Goal: Information Seeking & Learning: Learn about a topic

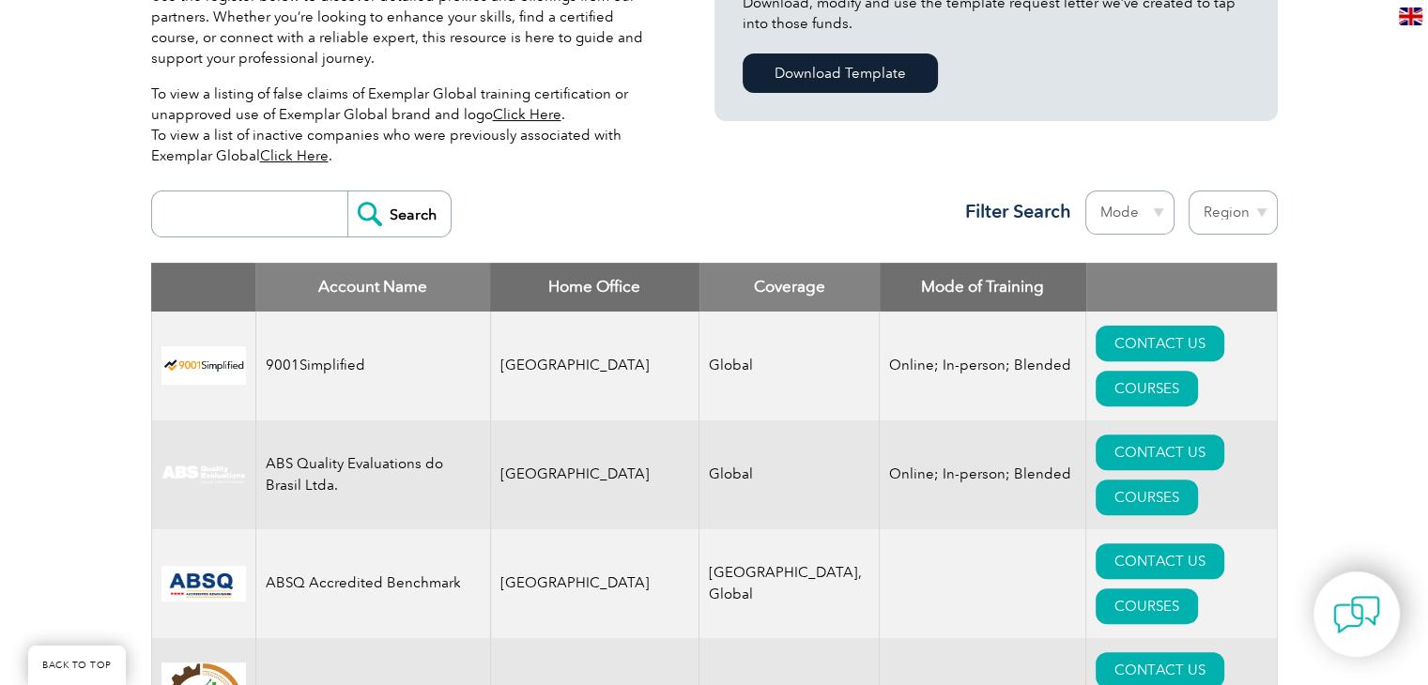
scroll to position [567, 0]
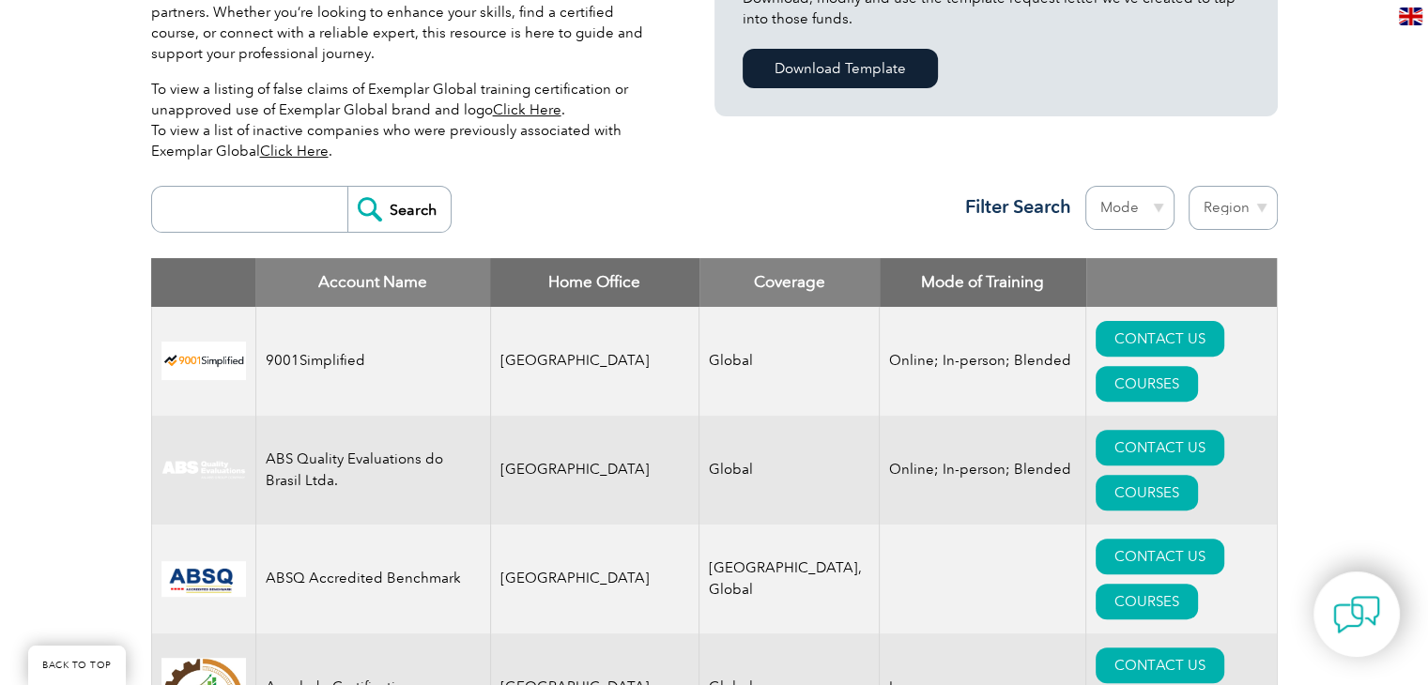
click at [1254, 207] on select "Region [GEOGRAPHIC_DATA] [GEOGRAPHIC_DATA] [GEOGRAPHIC_DATA] [GEOGRAPHIC_DATA] …" at bounding box center [1232, 208] width 89 height 44
select select "[GEOGRAPHIC_DATA]"
click at [1188, 186] on select "Region [GEOGRAPHIC_DATA] [GEOGRAPHIC_DATA] [GEOGRAPHIC_DATA] [GEOGRAPHIC_DATA] …" at bounding box center [1232, 208] width 89 height 44
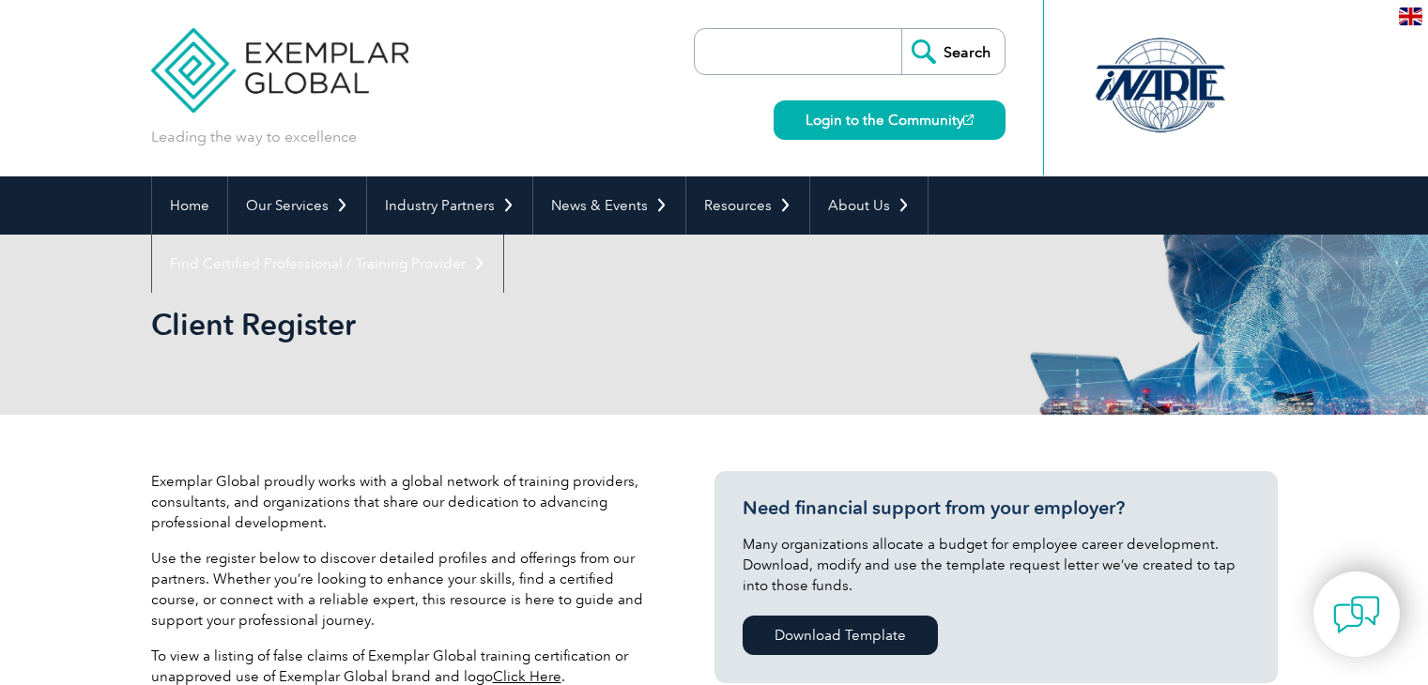
select select "[GEOGRAPHIC_DATA]"
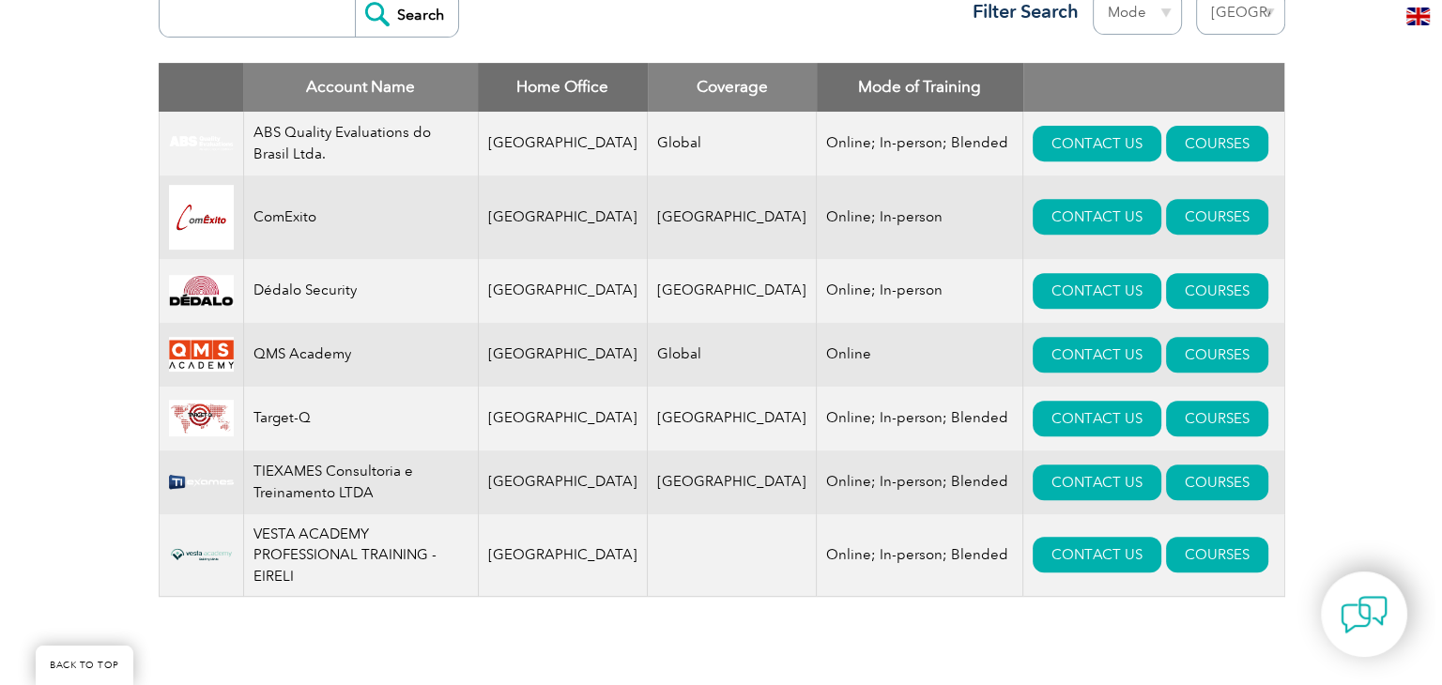
scroll to position [758, 0]
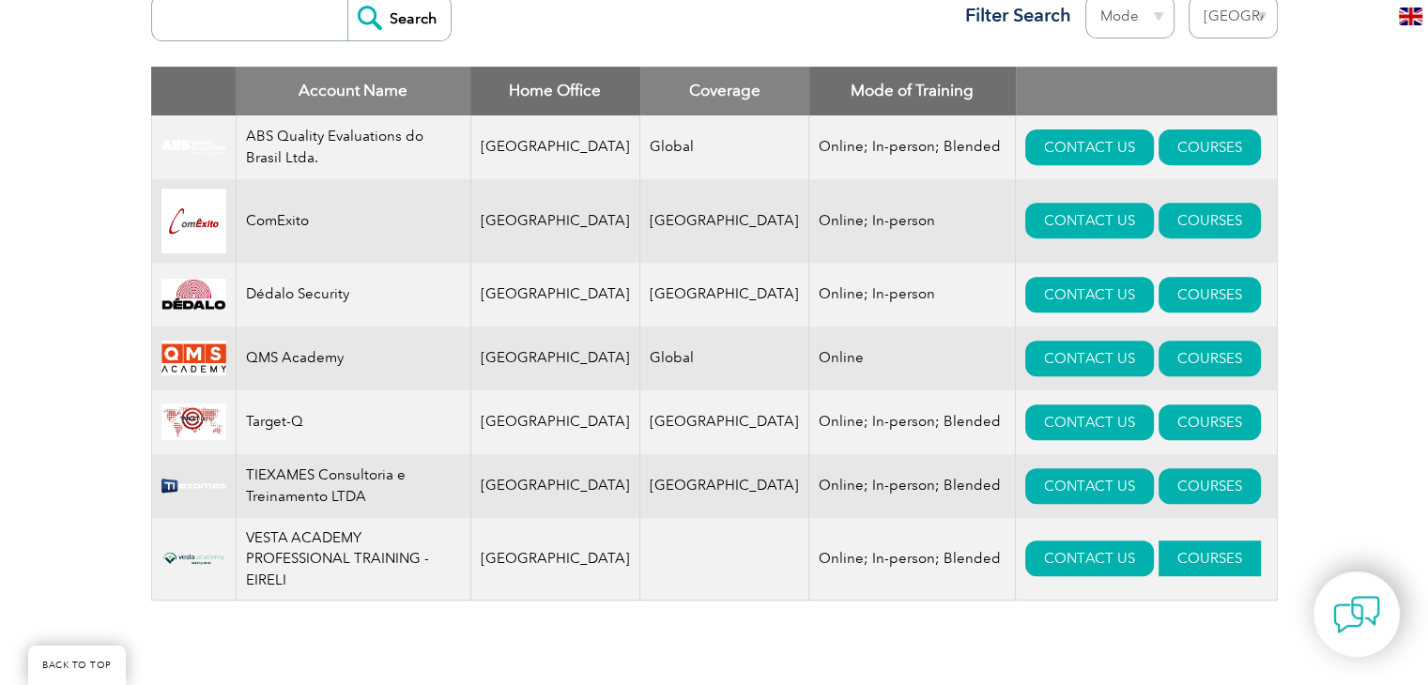
click at [1158, 557] on link "COURSES" at bounding box center [1209, 559] width 102 height 36
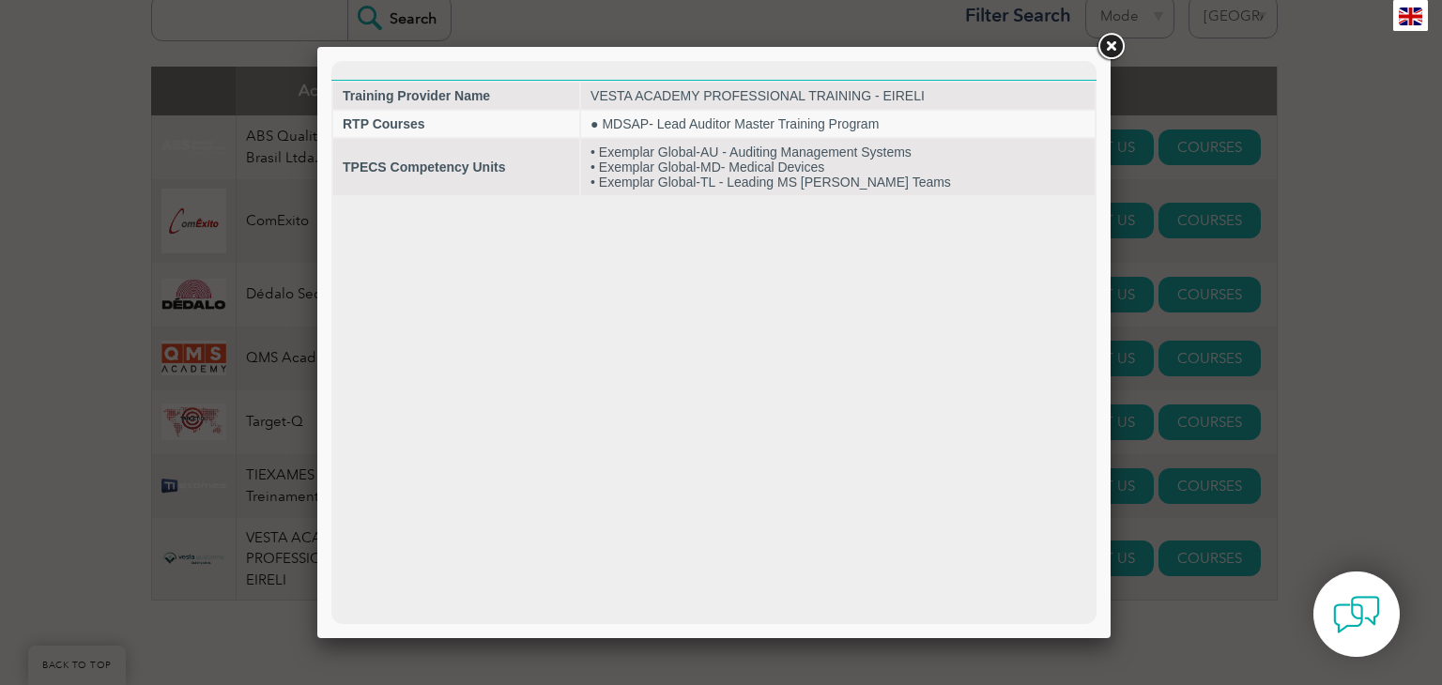
scroll to position [0, 0]
click at [1105, 47] on link at bounding box center [1110, 47] width 34 height 34
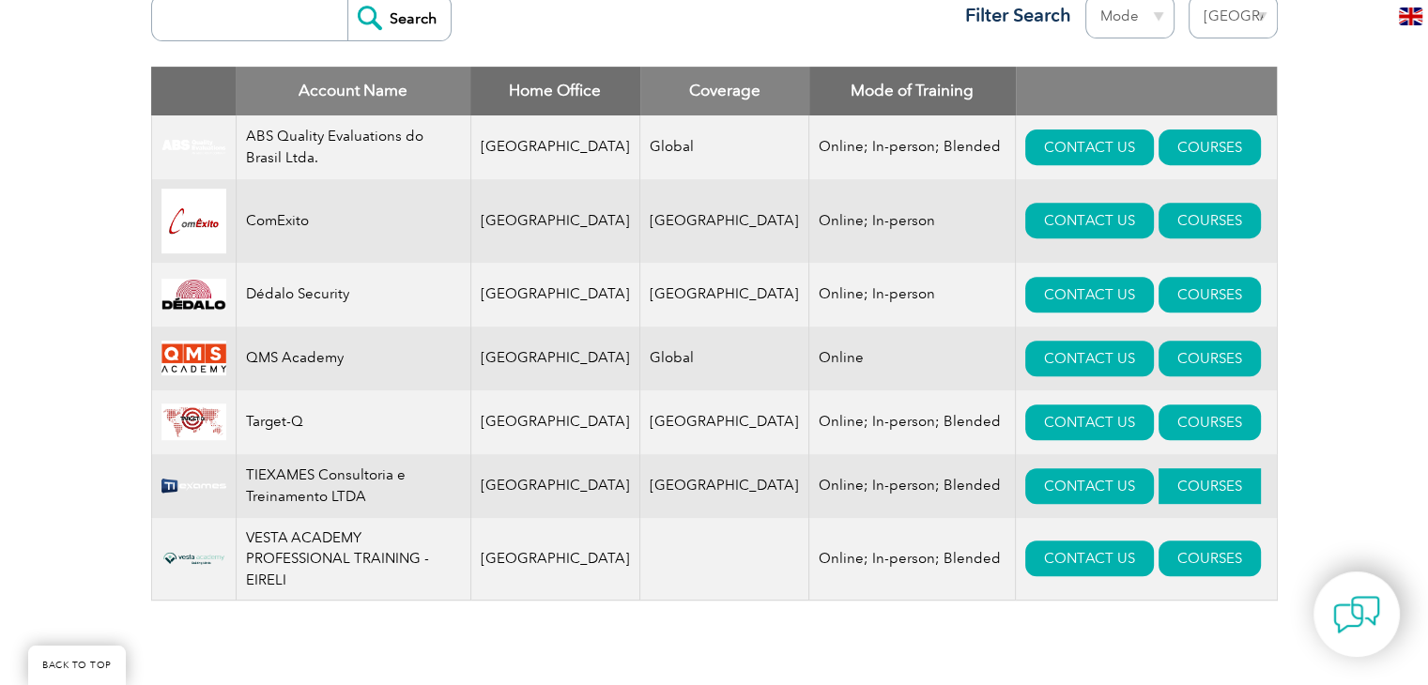
click at [1158, 489] on link "COURSES" at bounding box center [1209, 486] width 102 height 36
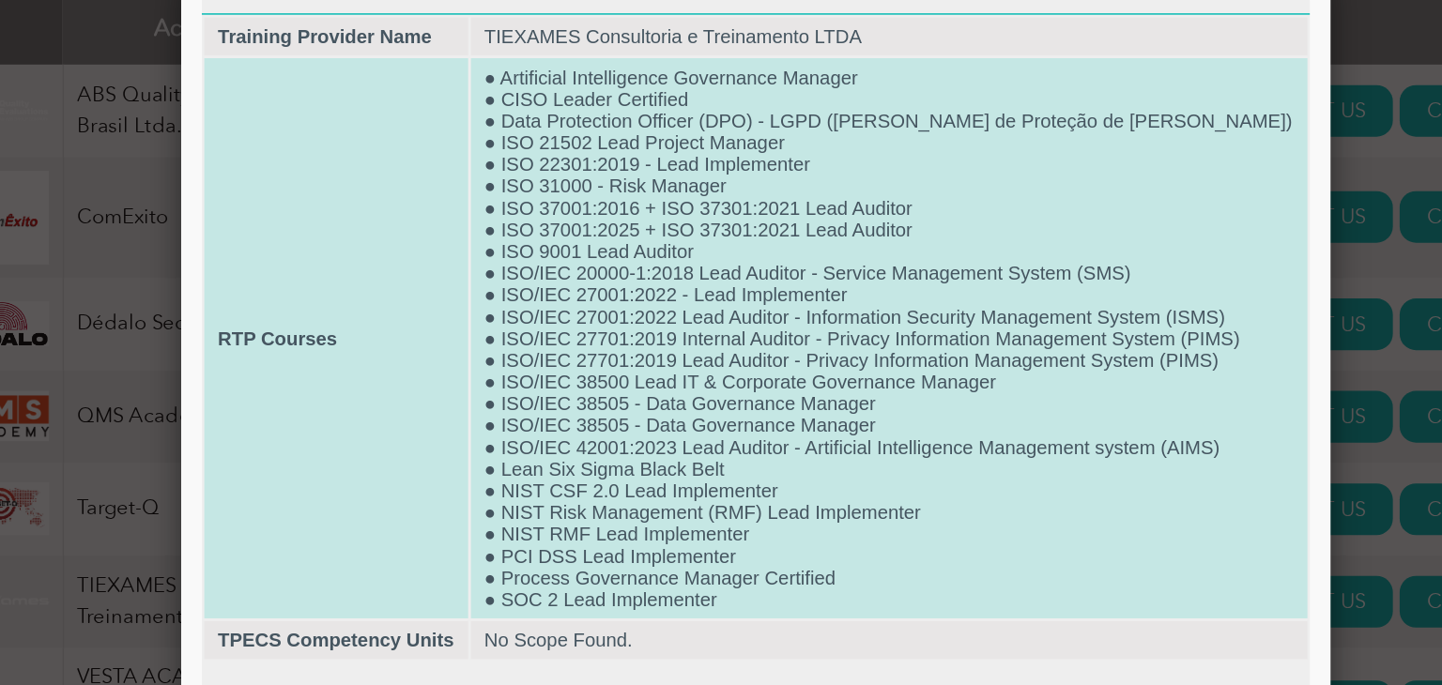
scroll to position [758, 0]
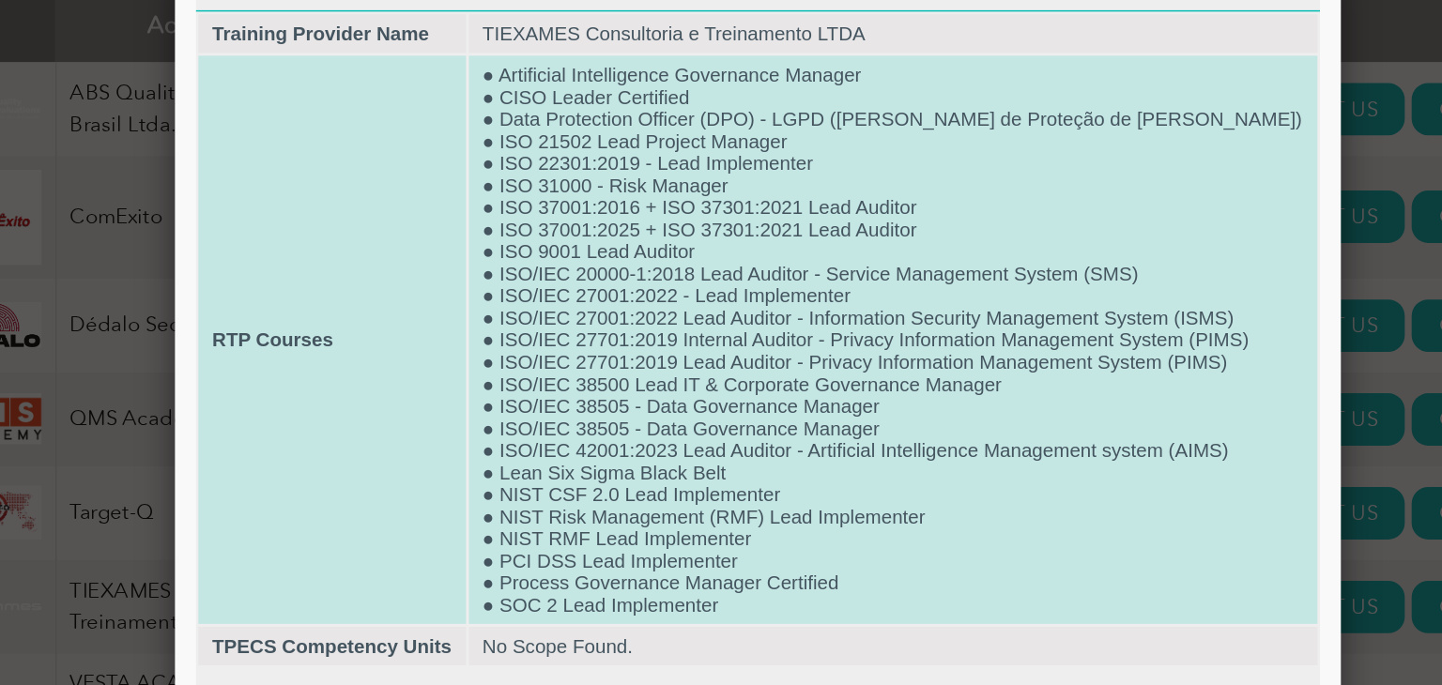
click at [427, 111] on td "● Artificial Intelligence Governance Manager ● CISO Leader Certified ● Data Pro…" at bounding box center [669, 226] width 577 height 387
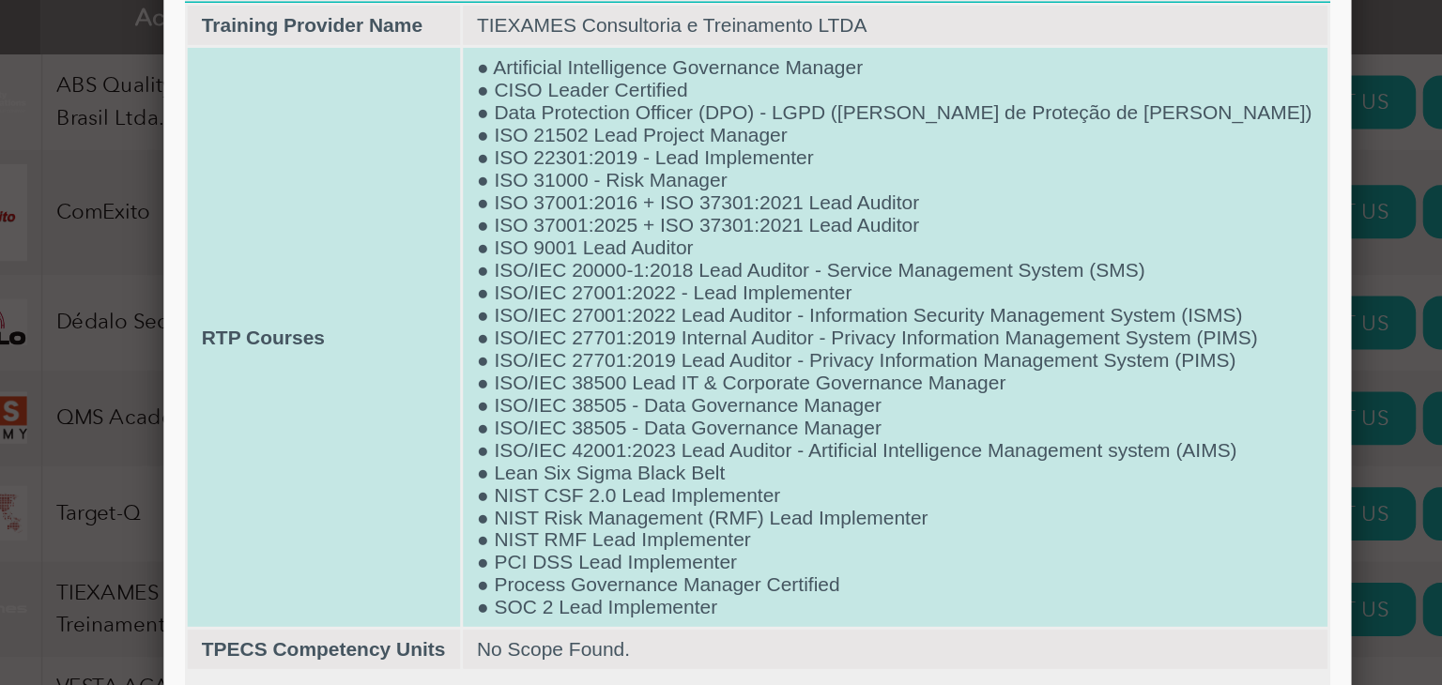
click at [437, 72] on td "● Artificial Intelligence Governance Manager ● CISO Leader Certified ● Data Pro…" at bounding box center [658, 216] width 577 height 387
click at [498, 170] on td "● Artificial Intelligence Governance Manager ● CISO Leader Certified ● Data Pro…" at bounding box center [658, 216] width 577 height 387
click at [502, 172] on td "● Artificial Intelligence Governance Manager ● CISO Leader Certified ● Data Pro…" at bounding box center [658, 216] width 577 height 387
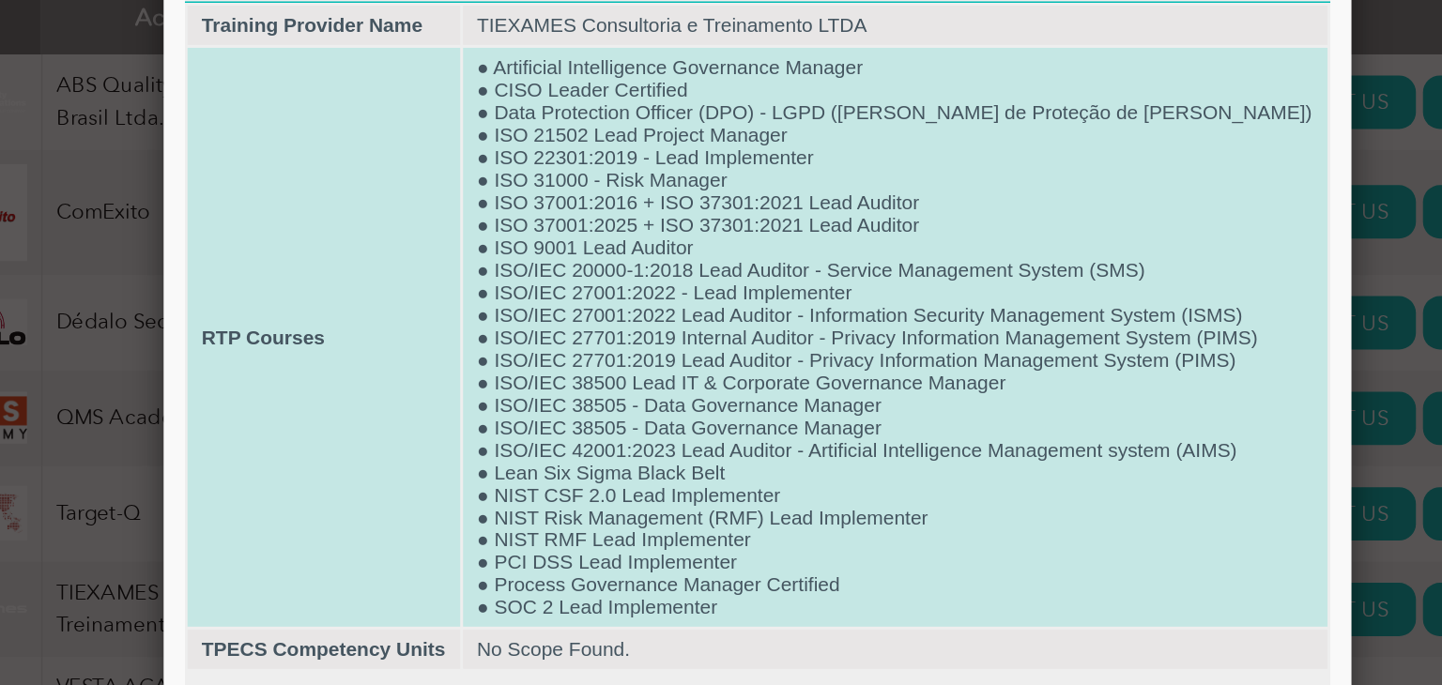
click at [512, 247] on td "● Artificial Intelligence Governance Manager ● CISO Leader Certified ● Data Pro…" at bounding box center [658, 216] width 577 height 387
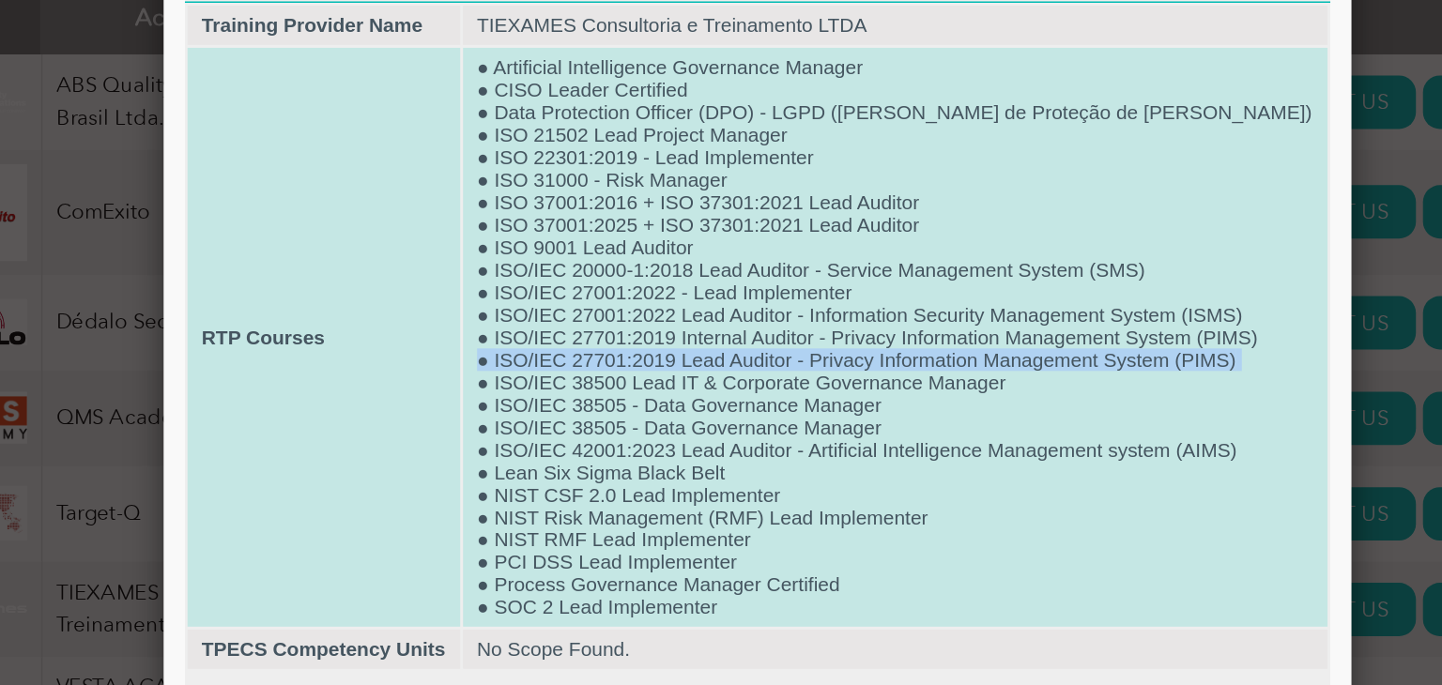
click at [512, 247] on td "● Artificial Intelligence Governance Manager ● CISO Leader Certified ● Data Pro…" at bounding box center [658, 216] width 577 height 387
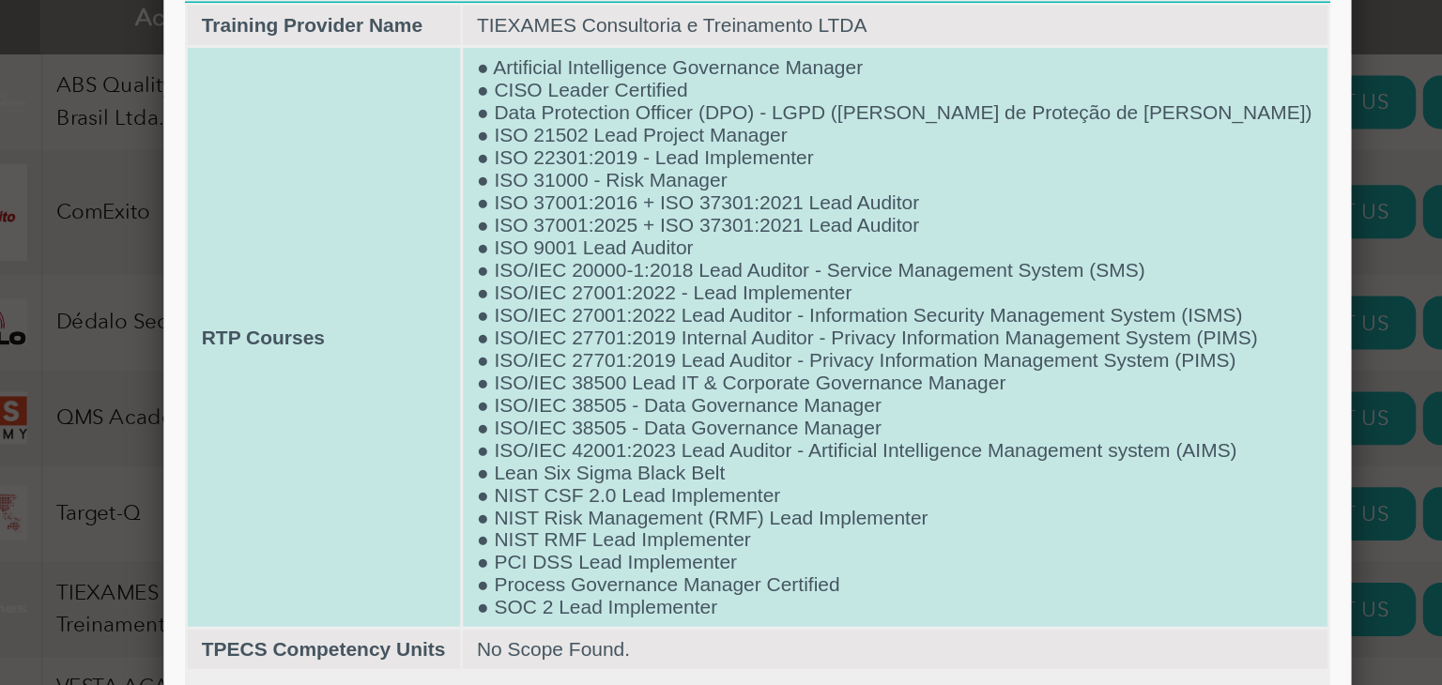
click at [512, 247] on td "● Artificial Intelligence Governance Manager ● CISO Leader Certified ● Data Pro…" at bounding box center [658, 216] width 577 height 387
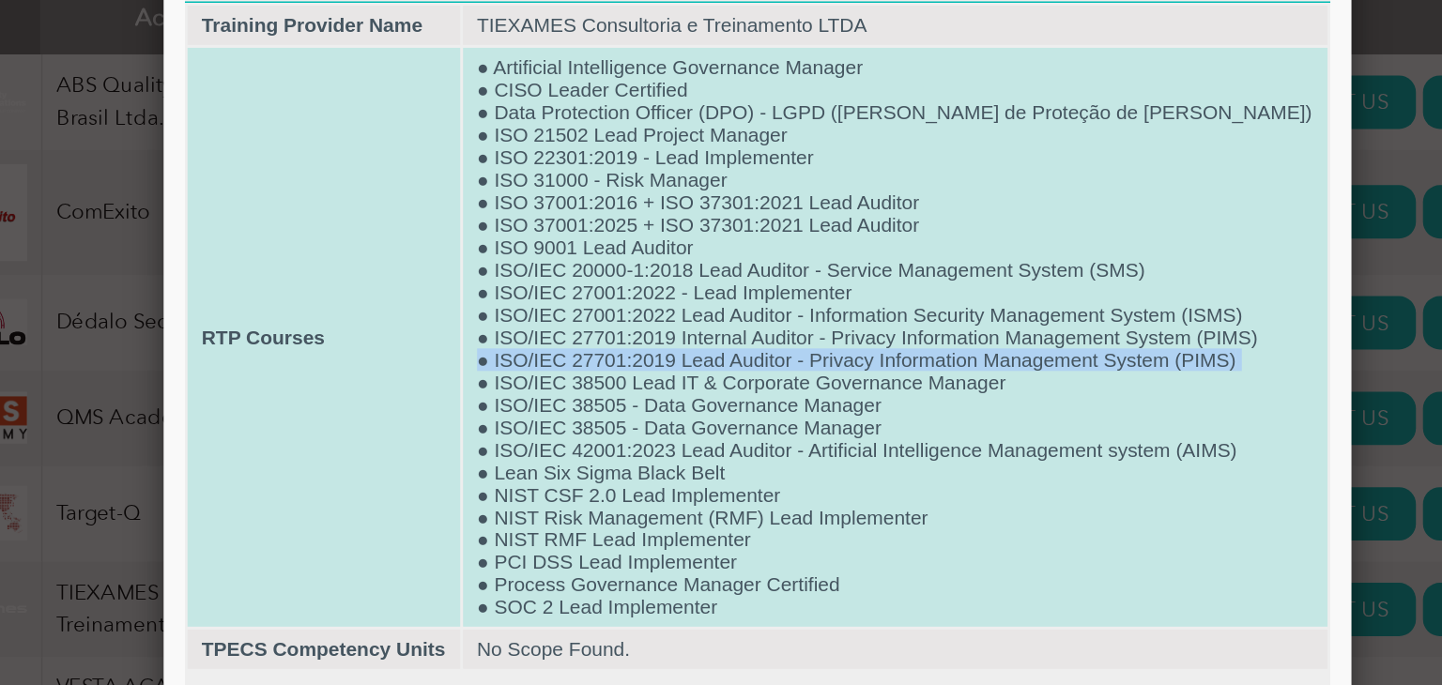
click at [512, 247] on td "● Artificial Intelligence Governance Manager ● CISO Leader Certified ● Data Pro…" at bounding box center [658, 216] width 577 height 387
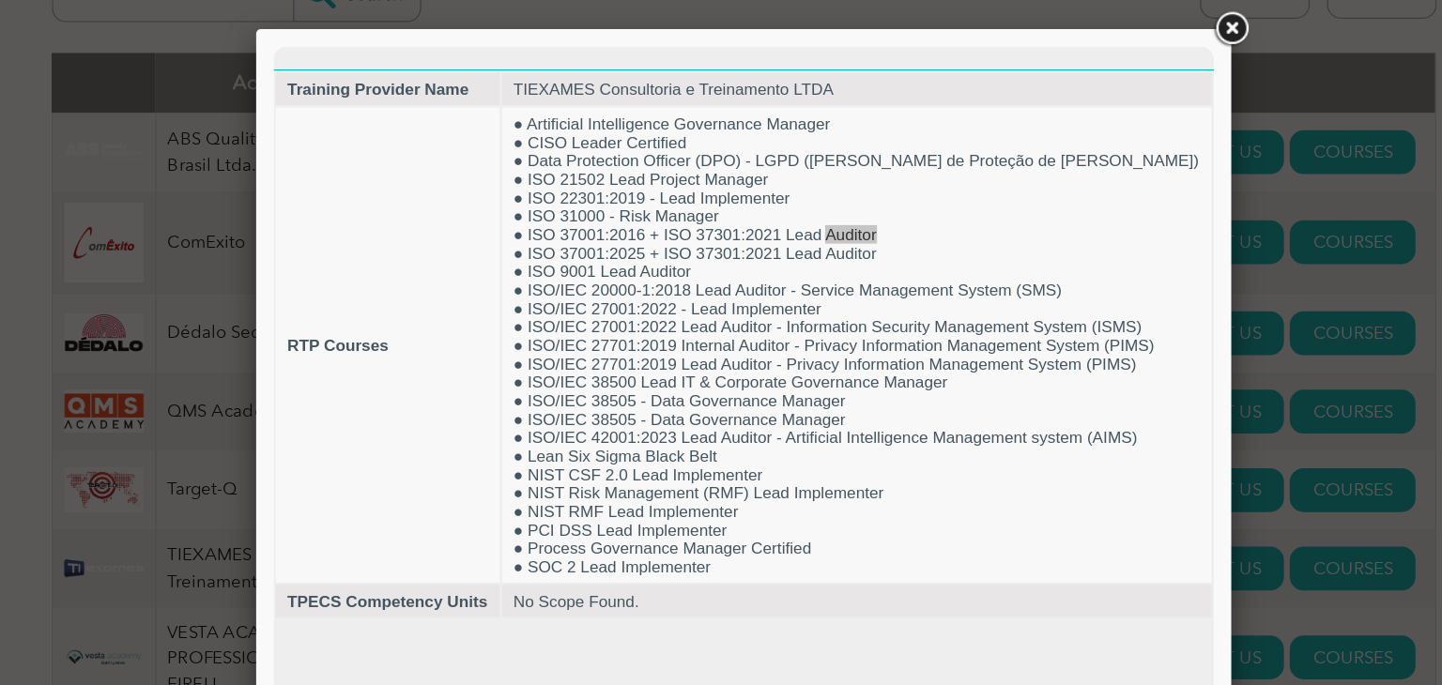
click at [1104, 49] on link at bounding box center [1110, 47] width 34 height 34
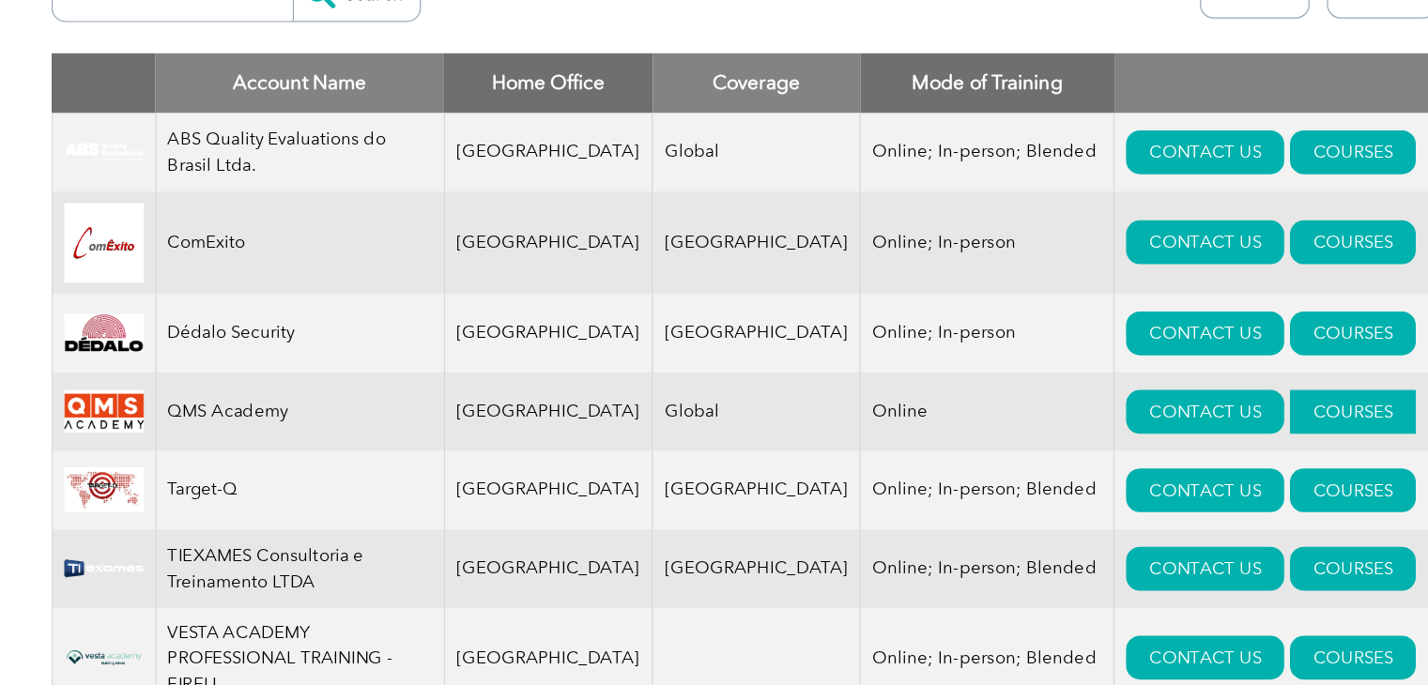
click at [1158, 373] on link "COURSES" at bounding box center [1209, 359] width 102 height 36
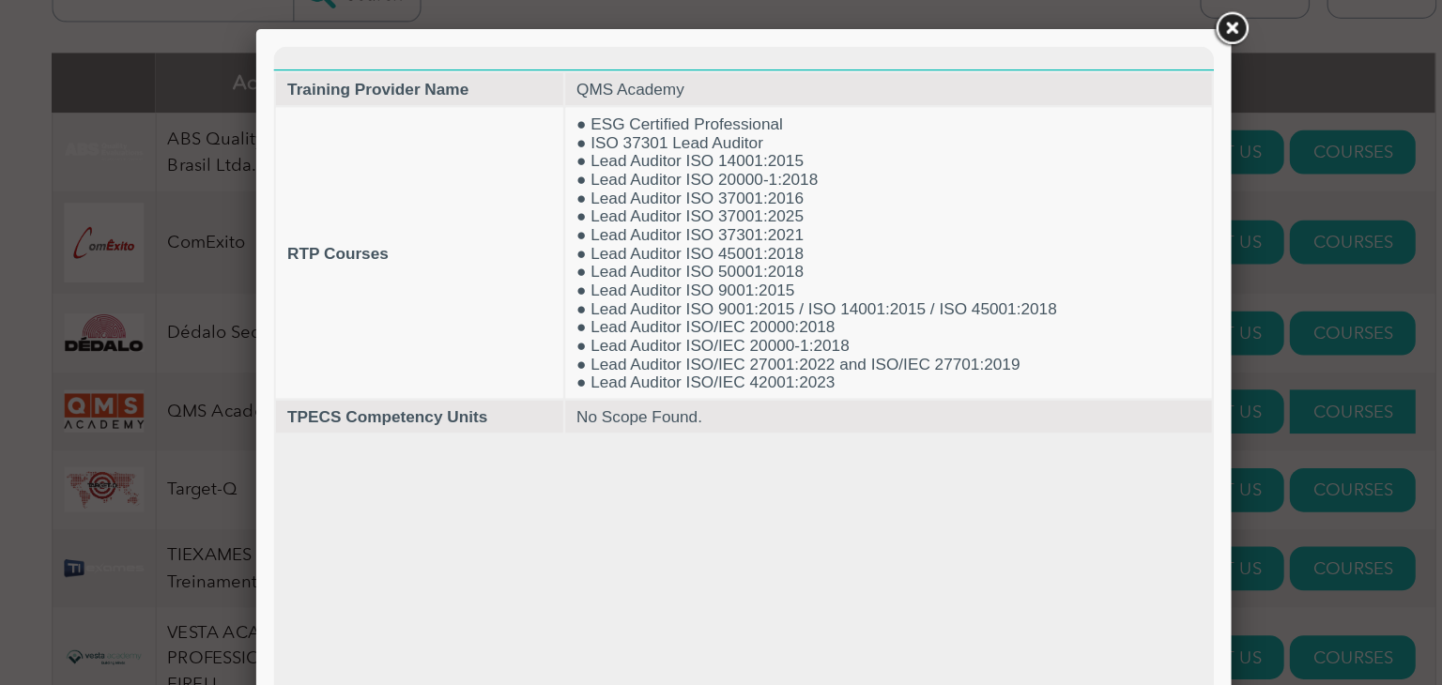
scroll to position [0, 0]
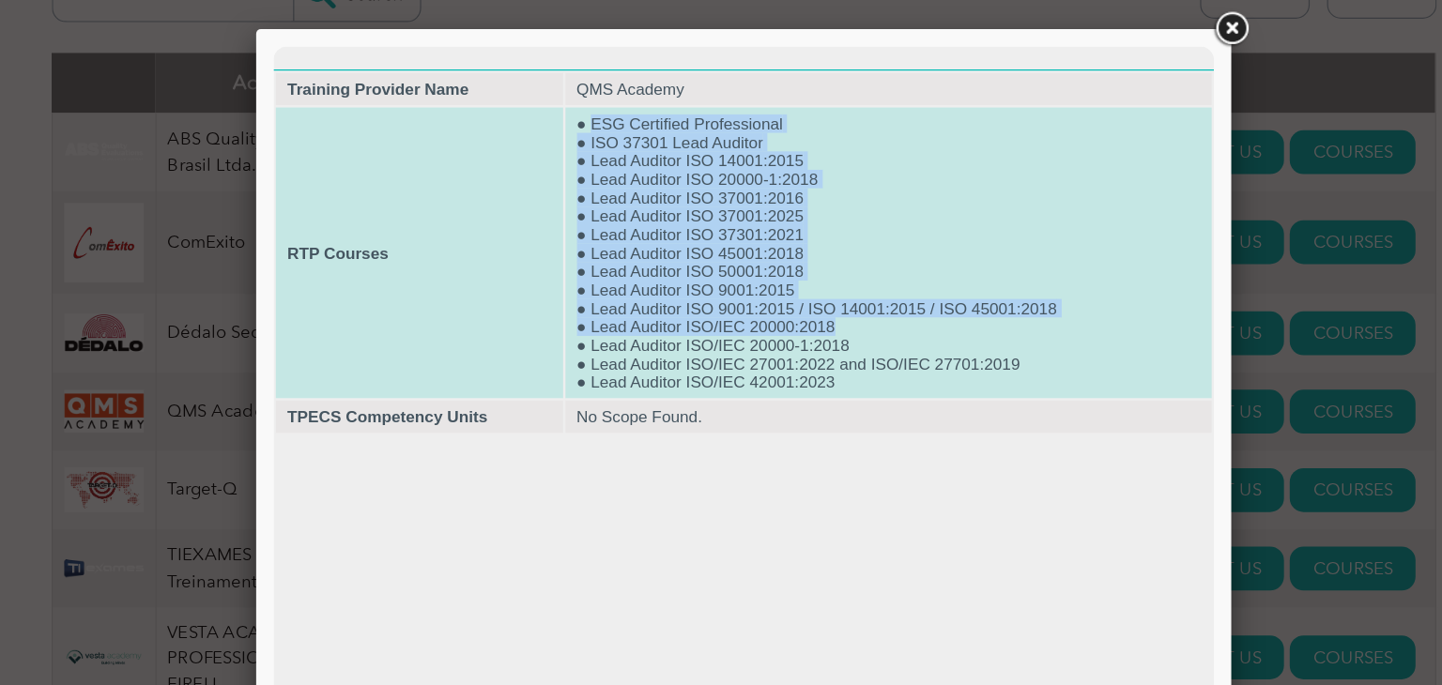
drag, startPoint x: 528, startPoint y: 104, endPoint x: 767, endPoint y: 284, distance: 298.9
click at [767, 284] on td "● ESG Certified Professional ● ISO 37301 Lead Auditor ● Lead Auditor ISO 14001:…" at bounding box center [774, 214] width 526 height 237
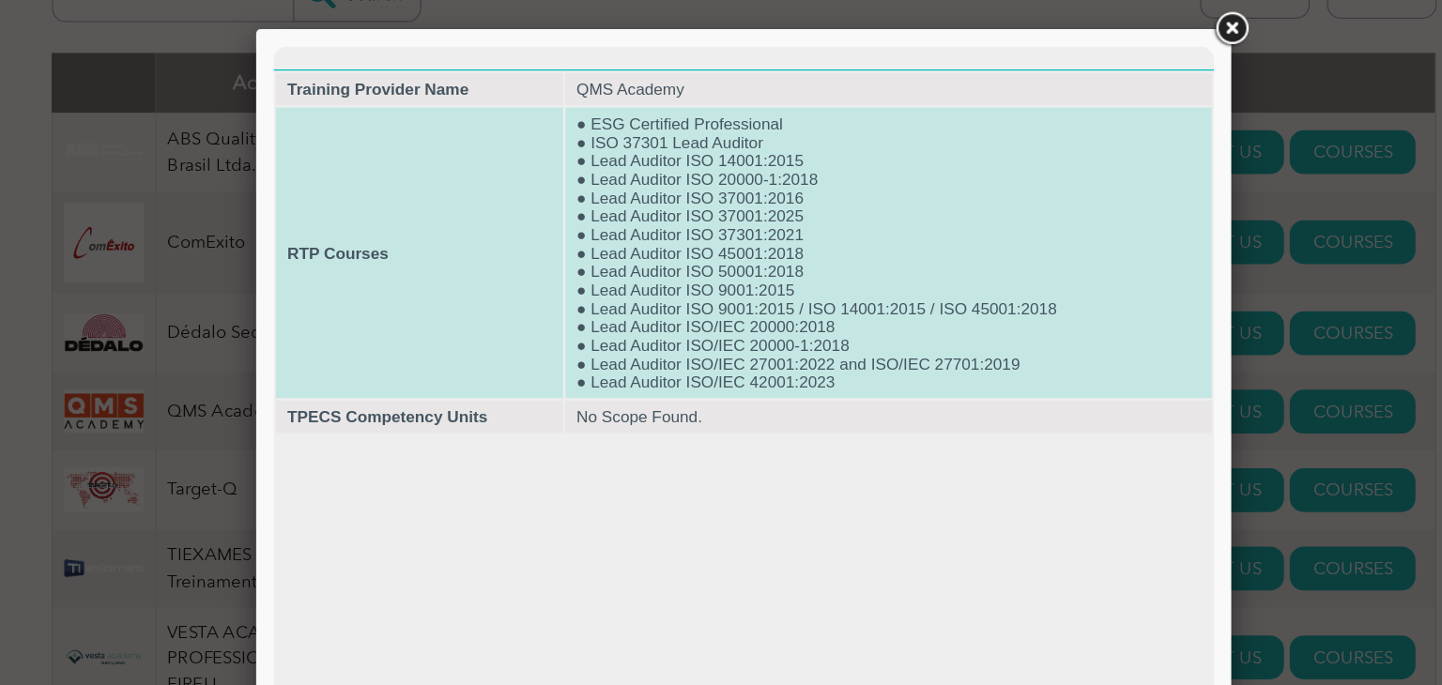
click at [716, 329] on td "● ESG Certified Professional ● ISO 37301 Lead Auditor ● Lead Auditor ISO 14001:…" at bounding box center [774, 214] width 526 height 237
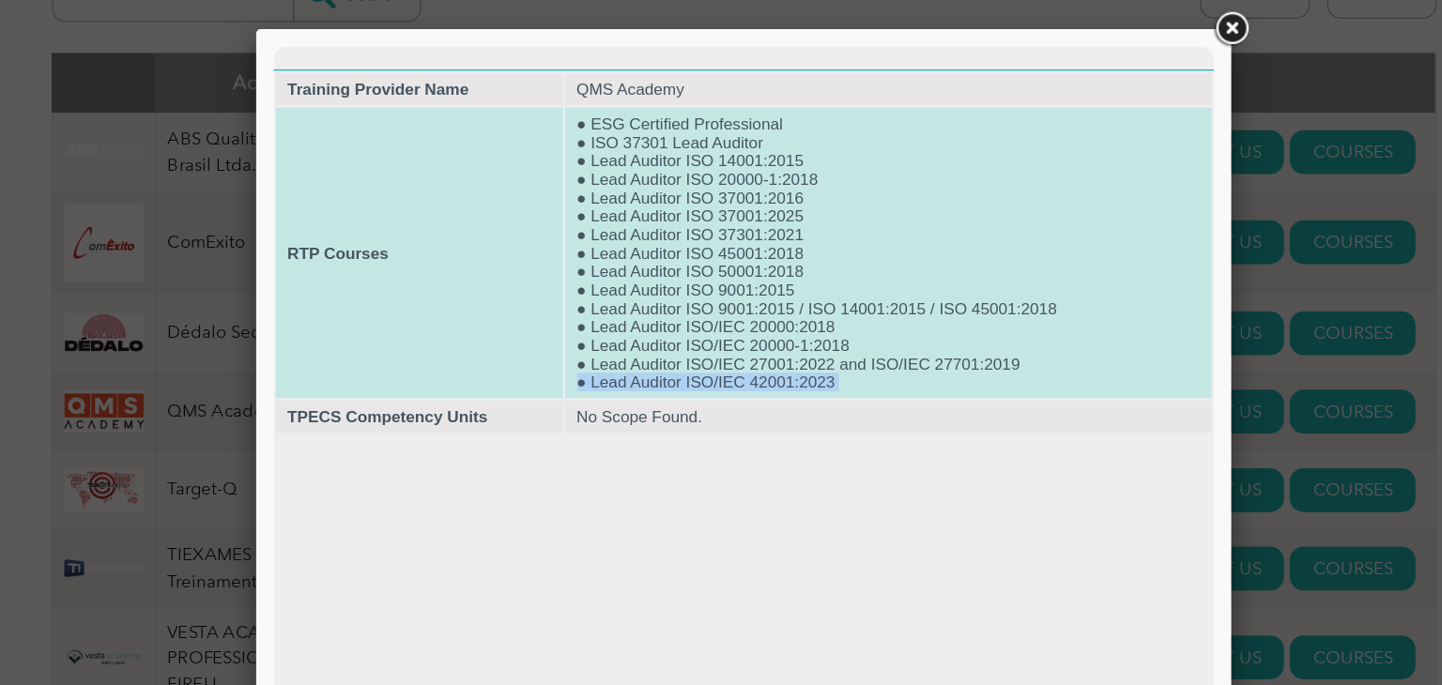
click at [716, 329] on td "● ESG Certified Professional ● ISO 37301 Lead Auditor ● Lead Auditor ISO 14001:…" at bounding box center [774, 214] width 526 height 237
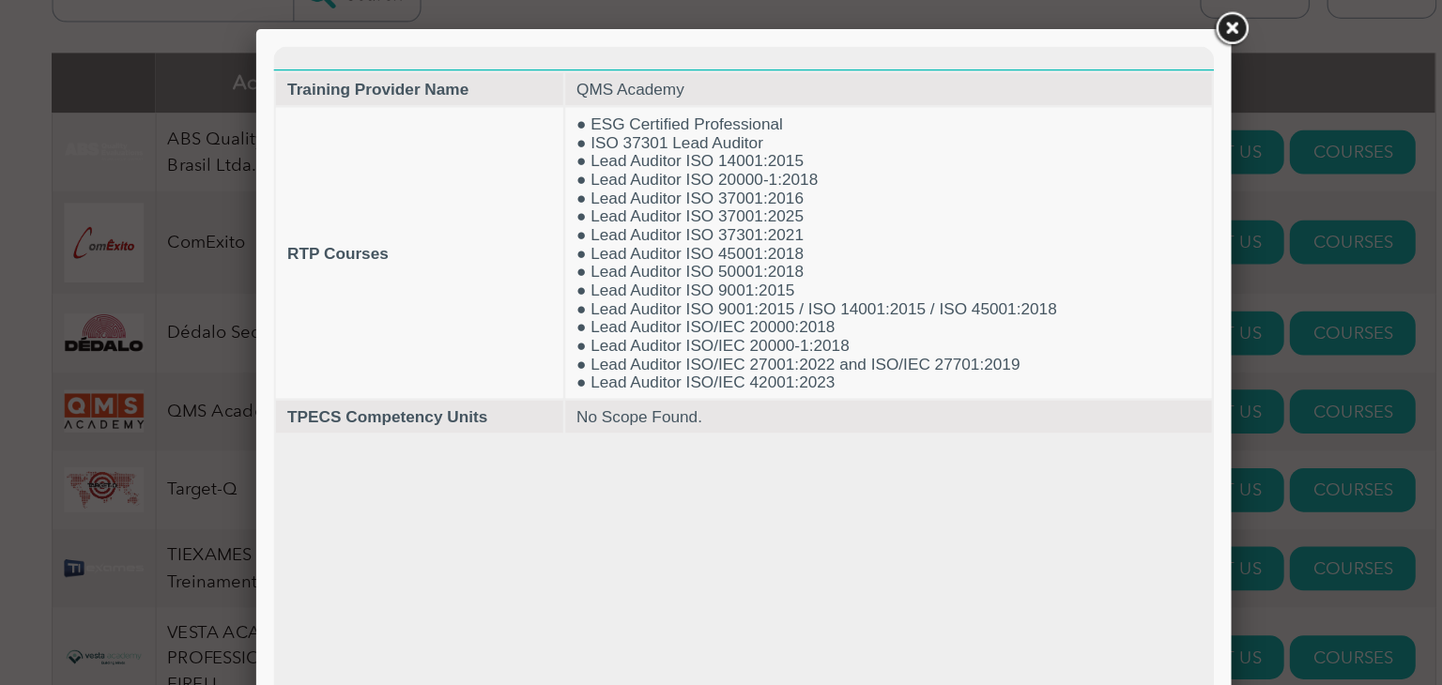
click at [1105, 43] on link at bounding box center [1110, 47] width 34 height 34
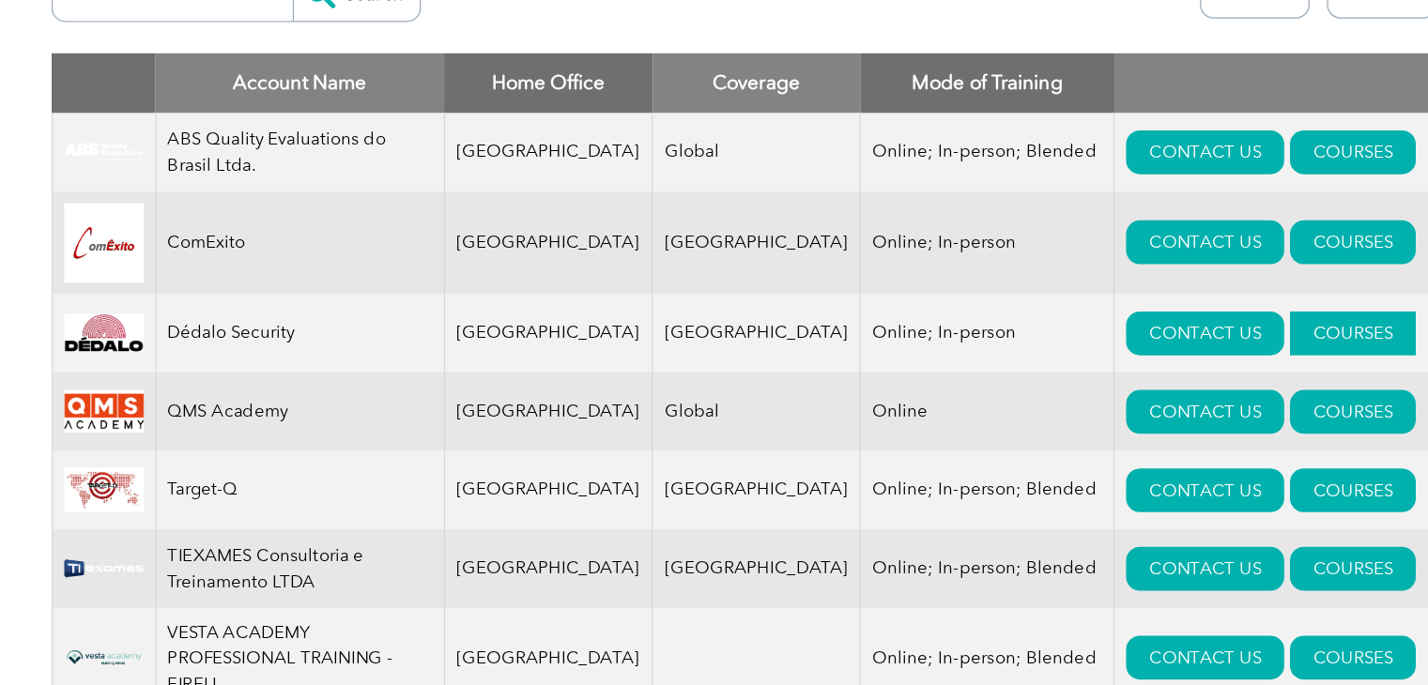
click at [1158, 292] on link "COURSES" at bounding box center [1209, 295] width 102 height 36
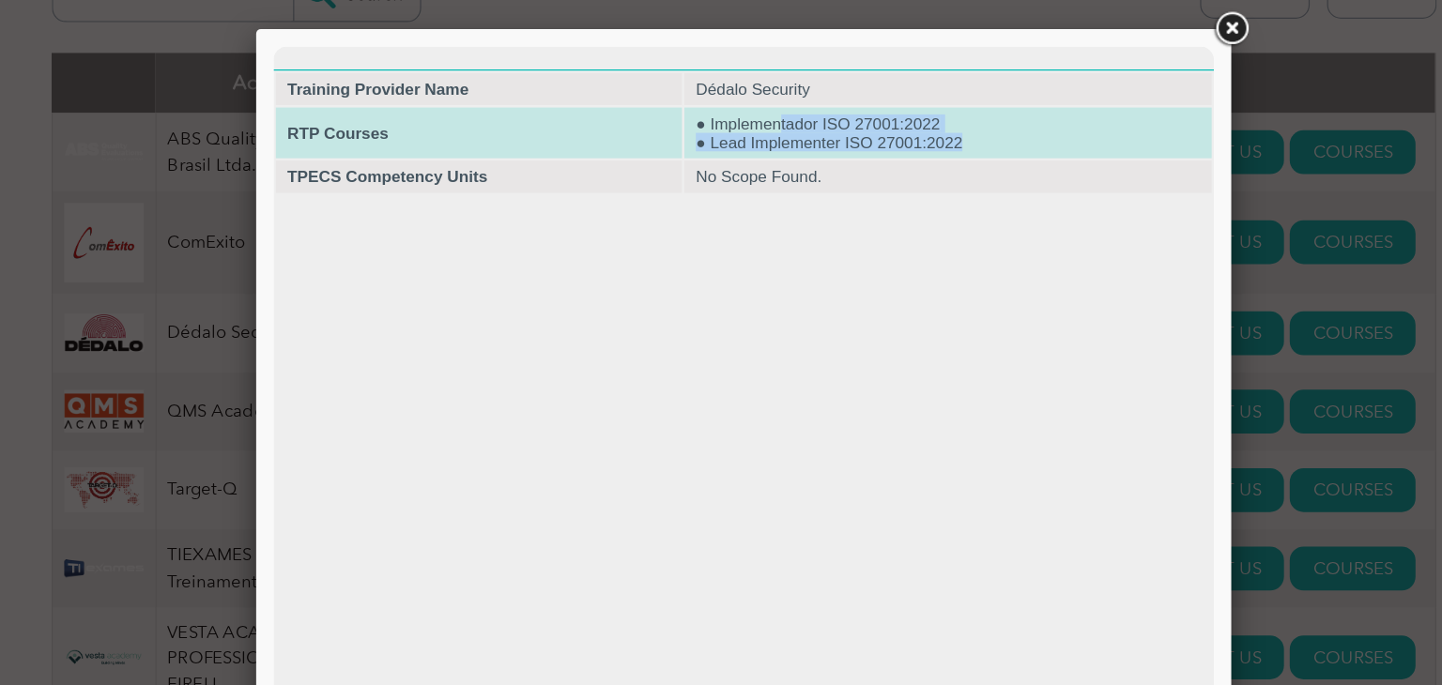
drag, startPoint x: 843, startPoint y: 132, endPoint x: 685, endPoint y: 108, distance: 159.6
click at [685, 108] on td "● Implementador ISO 27001:2022 ● Lead Implementer ISO 27001:2022" at bounding box center [821, 116] width 429 height 41
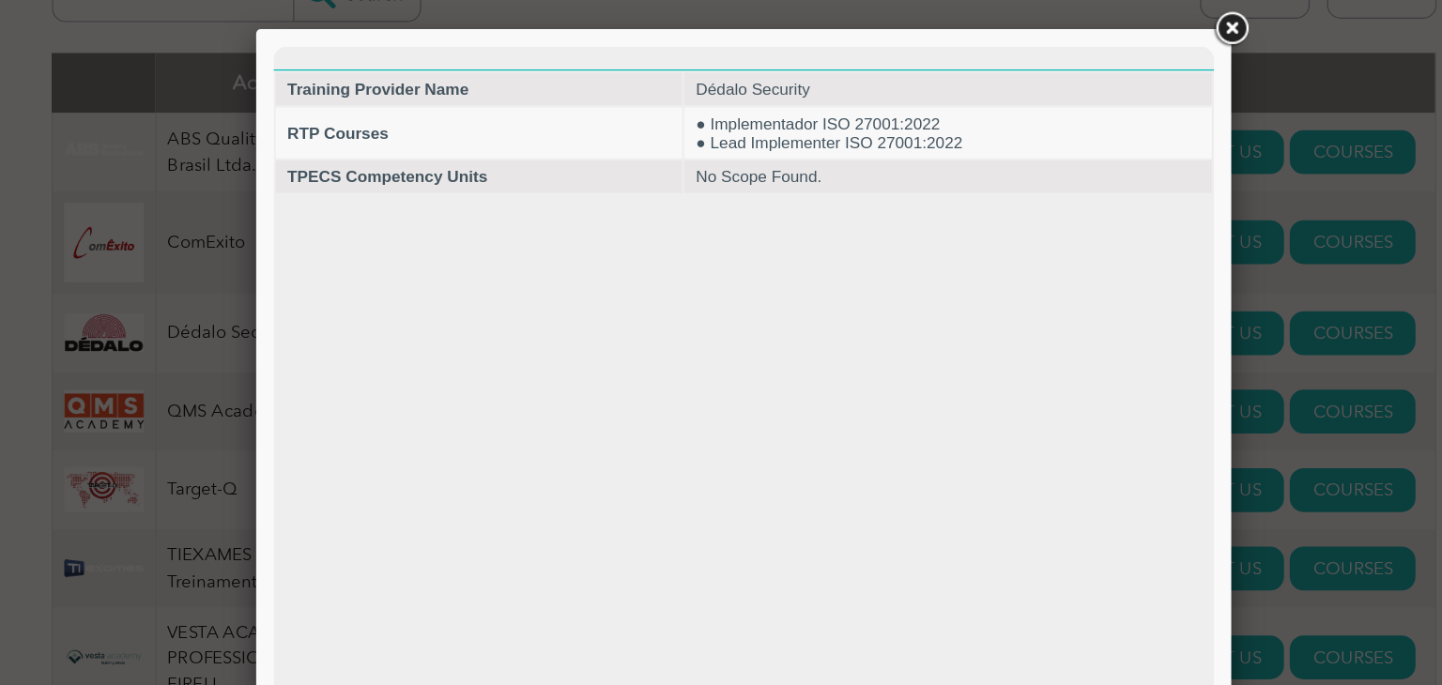
click at [1121, 41] on link at bounding box center [1110, 47] width 34 height 34
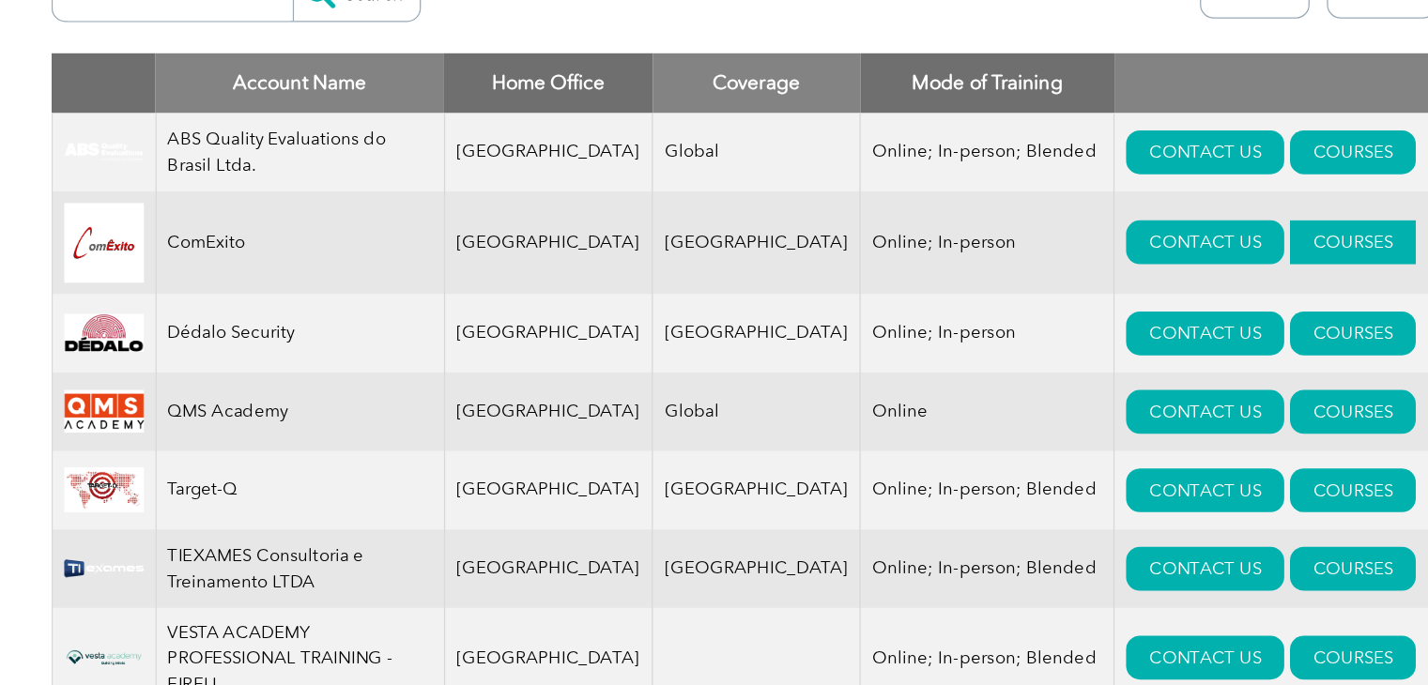
click at [1158, 229] on link "COURSES" at bounding box center [1209, 221] width 102 height 36
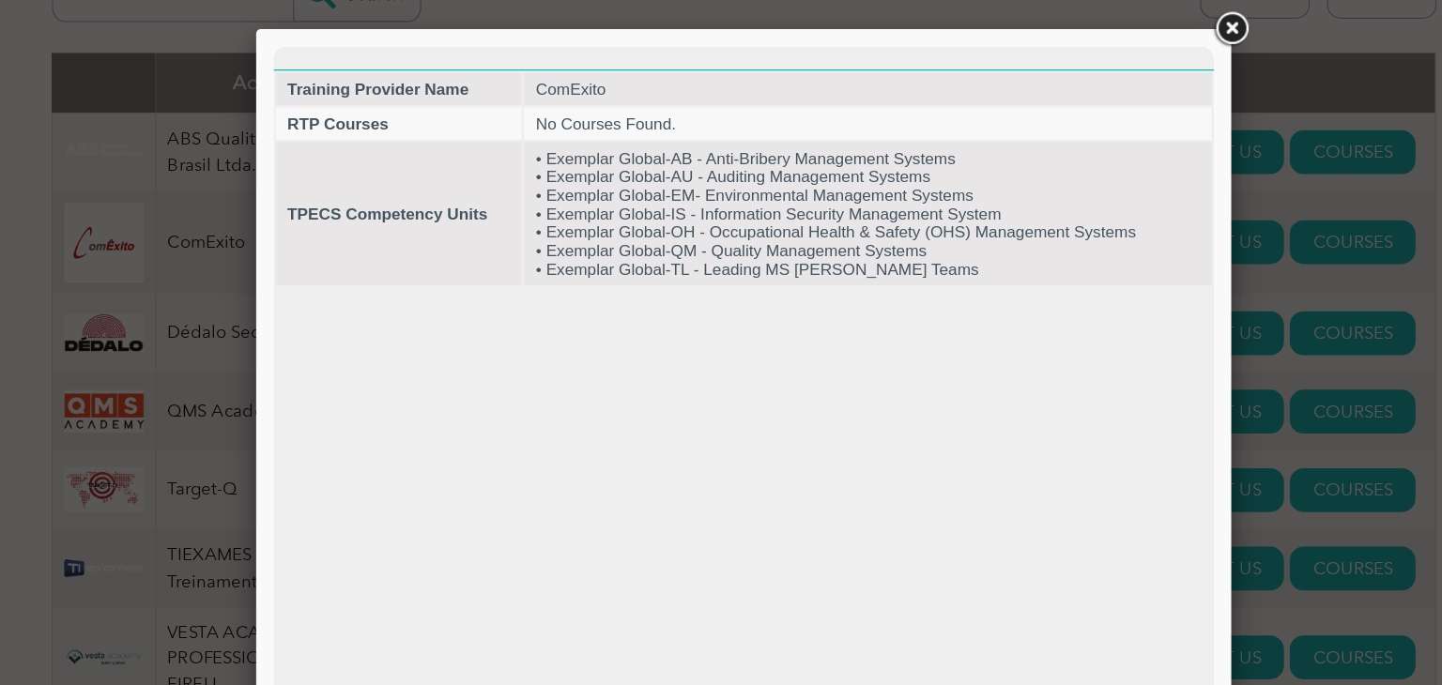
click at [1112, 45] on link at bounding box center [1110, 47] width 34 height 34
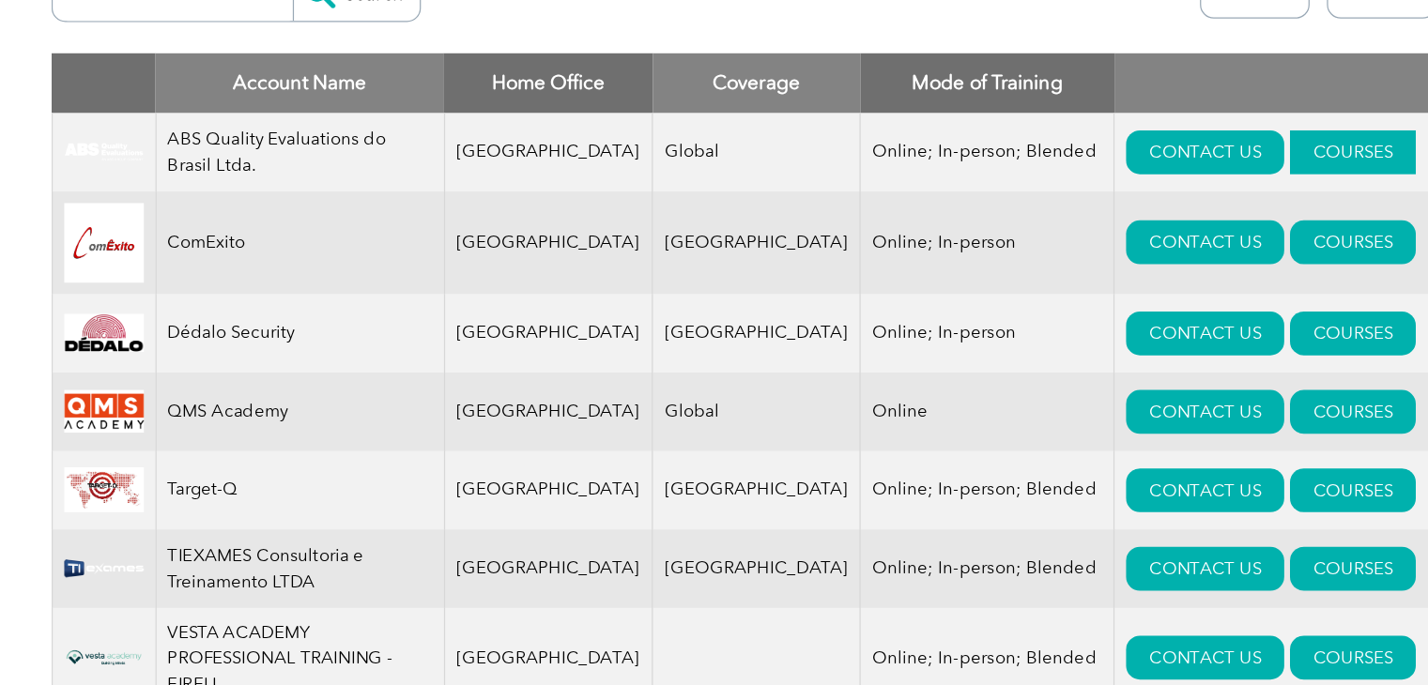
click at [1158, 147] on link "COURSES" at bounding box center [1209, 148] width 102 height 36
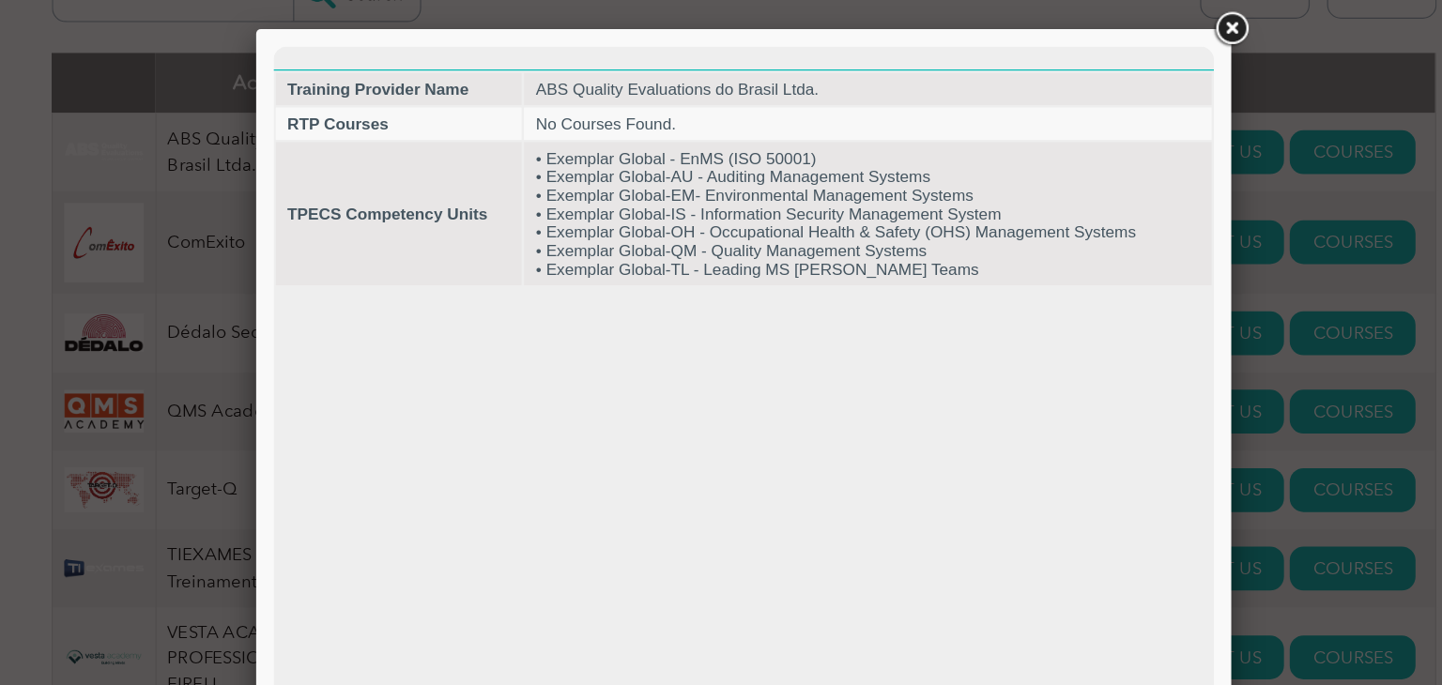
click at [1102, 50] on link at bounding box center [1110, 47] width 34 height 34
